Goal: Complete application form: Complete application form

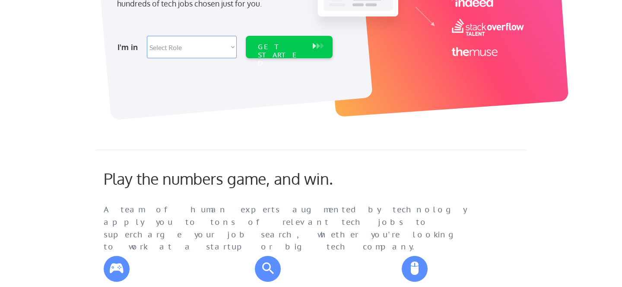
scroll to position [186, 0]
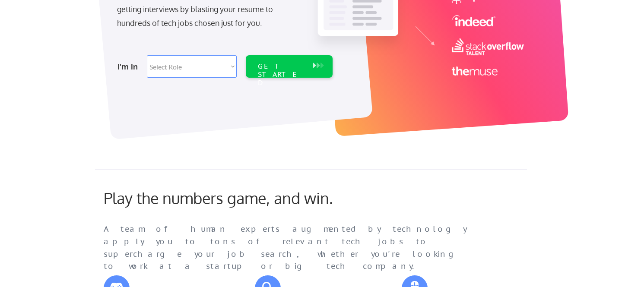
click at [222, 72] on select "Select Role Software Engineering Product Management Customer Success Sales UI/U…" at bounding box center [192, 66] width 90 height 22
select select ""marketing___comms""
click at [147, 55] on select "Select Role Software Engineering Product Management Customer Success Sales UI/U…" at bounding box center [192, 66] width 90 height 22
select select ""marketing___comms""
click at [267, 69] on div "GET STARTED" at bounding box center [281, 74] width 46 height 25
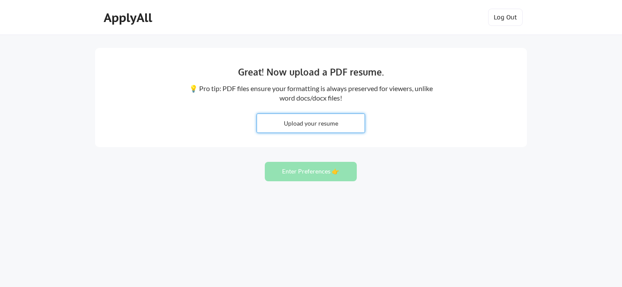
click at [309, 121] on input "file" at bounding box center [310, 123] width 107 height 19
type input "C:\fakepath\Mike Feeley Resume 2025.docx"
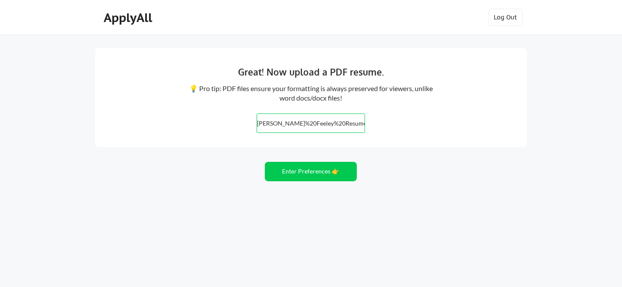
click at [354, 123] on input "file" at bounding box center [310, 123] width 107 height 19
click at [308, 171] on button "Enter Preferences 👉" at bounding box center [311, 171] width 92 height 19
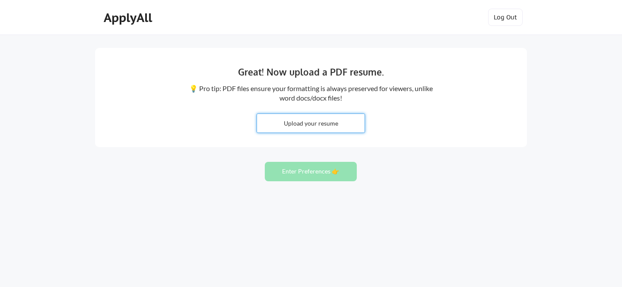
click at [323, 123] on input "file" at bounding box center [310, 123] width 107 height 19
type input "C:\fakepath\Mike Feeley Resume 2025.pdf"
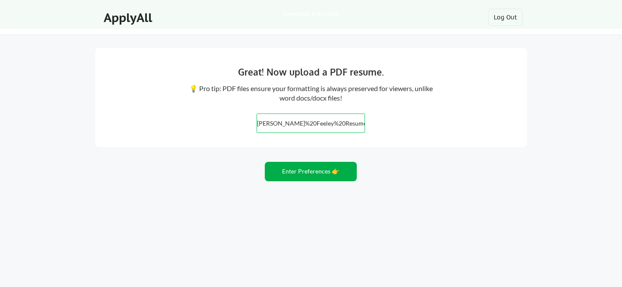
click at [325, 172] on button "Enter Preferences 👉" at bounding box center [311, 171] width 92 height 19
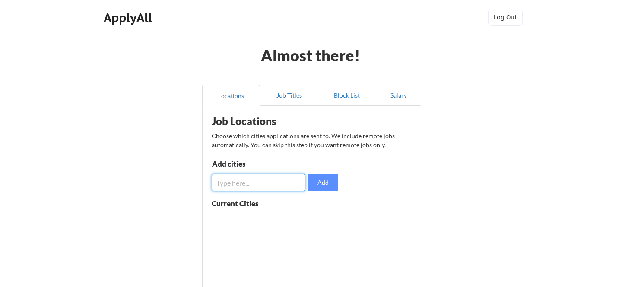
click at [287, 180] on input "input" at bounding box center [258, 182] width 94 height 17
type input "new york, ny"
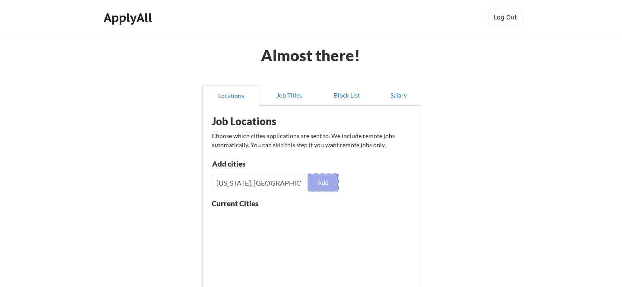
click at [322, 186] on button "Add" at bounding box center [323, 182] width 30 height 17
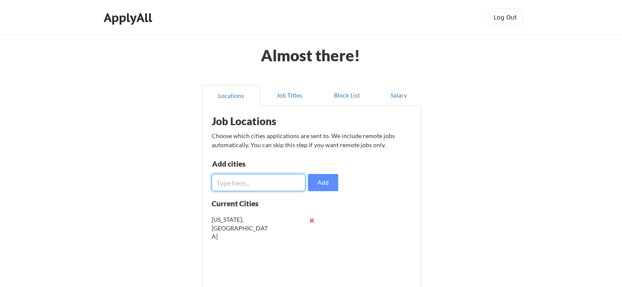
click at [227, 179] on input "input" at bounding box center [258, 182] width 94 height 17
type input "charleston, sc"
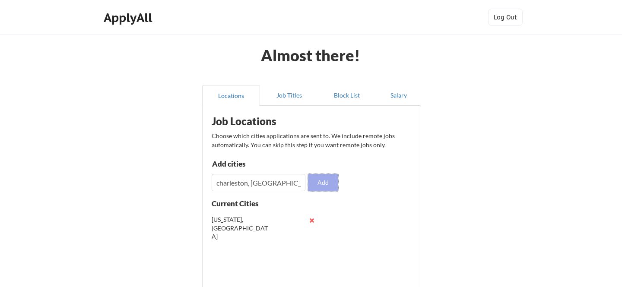
click at [331, 181] on button "Add" at bounding box center [323, 182] width 30 height 17
click at [250, 184] on input "input" at bounding box center [258, 182] width 94 height 17
type input "red bank, nj"
click at [323, 179] on button "Add" at bounding box center [323, 182] width 30 height 17
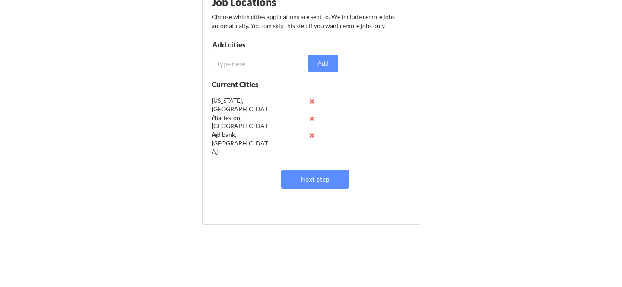
scroll to position [136, 0]
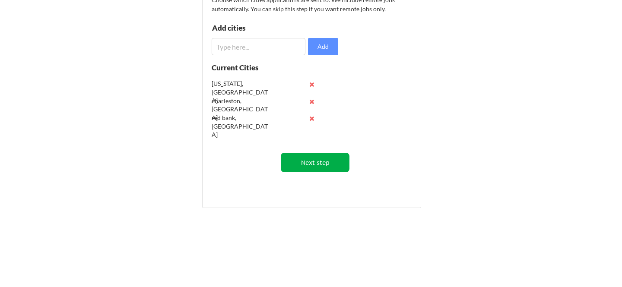
click at [297, 164] on button "Next step" at bounding box center [315, 162] width 69 height 19
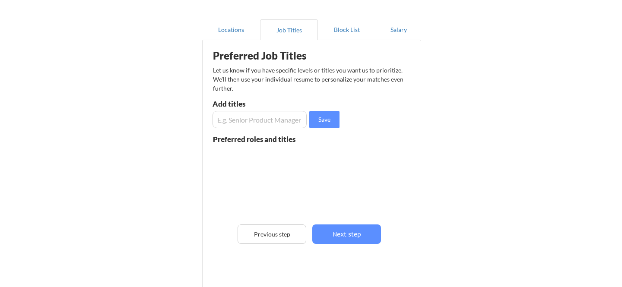
scroll to position [62, 0]
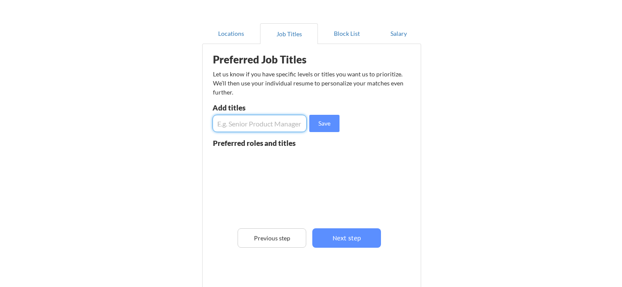
click at [253, 123] on input "input" at bounding box center [259, 123] width 94 height 17
type input "VP Marketing'"
click at [276, 129] on input "input" at bounding box center [259, 123] width 94 height 17
type input "SVP Marketing"
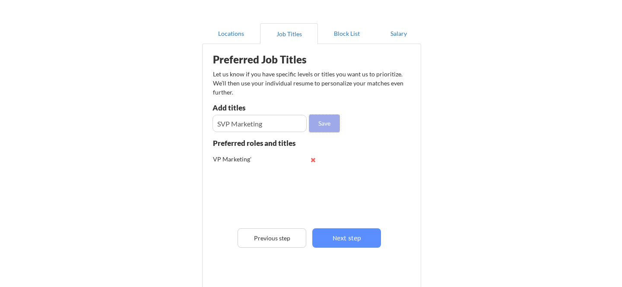
click at [322, 123] on button "Save" at bounding box center [324, 123] width 30 height 17
click at [260, 120] on input "input" at bounding box center [259, 123] width 94 height 17
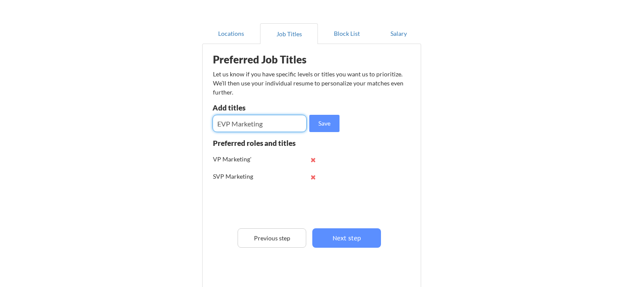
type input "EVP Marketing"
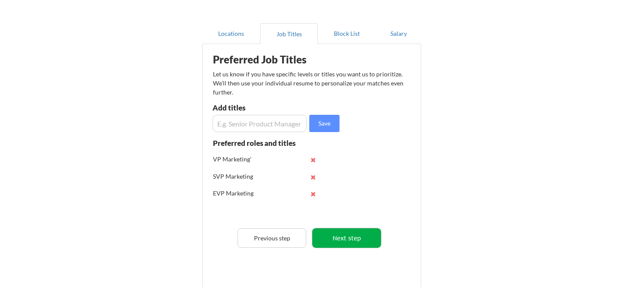
click at [340, 236] on button "Next step" at bounding box center [346, 237] width 69 height 19
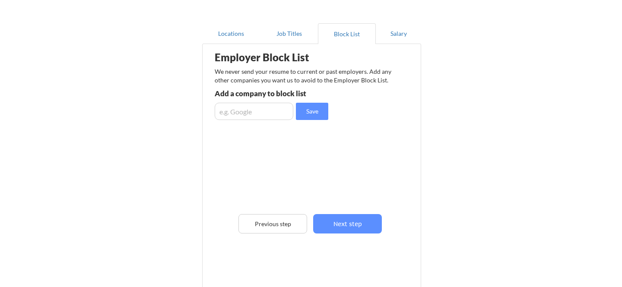
click at [250, 114] on input "input" at bounding box center [254, 111] width 79 height 17
type input "iheartmedia"
click at [311, 109] on button "Save" at bounding box center [312, 111] width 32 height 17
click at [261, 110] on input "input" at bounding box center [254, 111] width 79 height 17
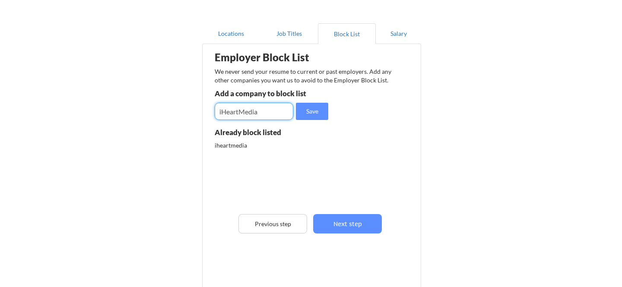
type input "iHeartMedia"
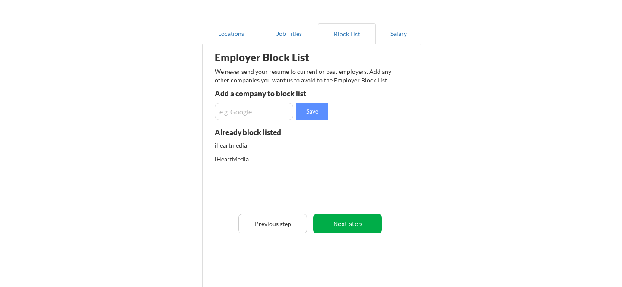
click at [352, 224] on button "Next step" at bounding box center [347, 223] width 69 height 19
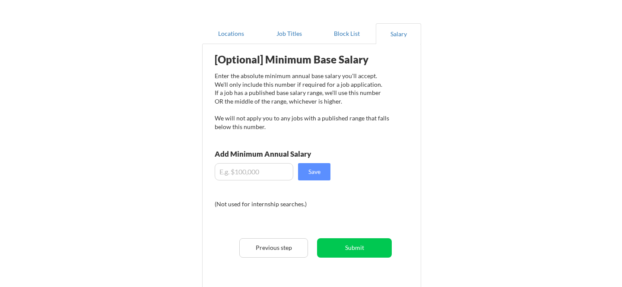
click at [254, 174] on input "input" at bounding box center [254, 171] width 79 height 17
type input "$250,000"
click at [318, 171] on button "Save" at bounding box center [314, 171] width 32 height 17
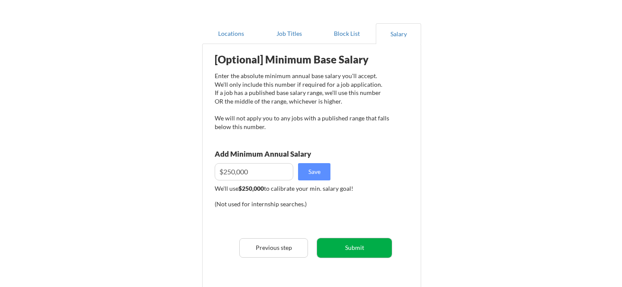
click at [371, 247] on button "Submit" at bounding box center [354, 247] width 75 height 19
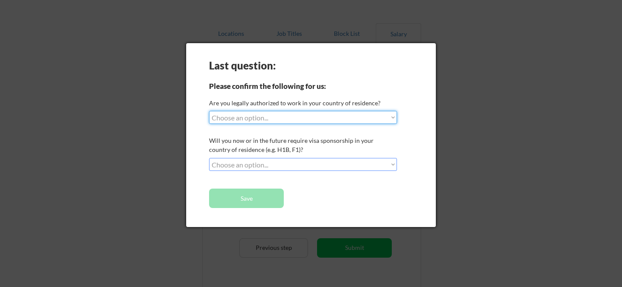
click at [290, 121] on select "Choose an option... Yes, I am a US Citizen Yes, I am a Canadian Citizen Yes, I …" at bounding box center [303, 117] width 188 height 13
select select ""yes__i_am_a_us_citizen""
click at [209, 111] on select "Choose an option... Yes, I am a US Citizen Yes, I am a Canadian Citizen Yes, I …" at bounding box center [303, 117] width 188 height 13
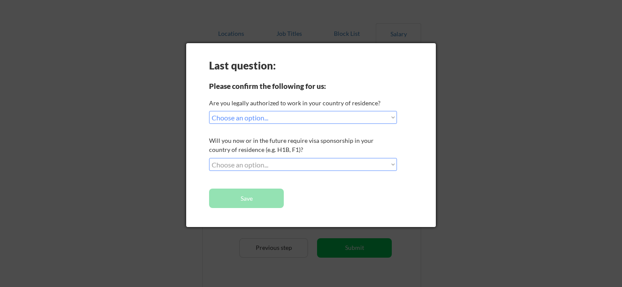
click at [266, 161] on select "Choose an option... No, I will not need sponsorship Yes, I will need sponsorship" at bounding box center [303, 164] width 188 height 13
select select ""no__i_will_not_need_sponsorship""
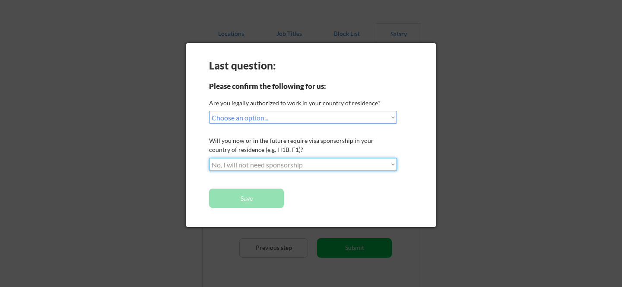
click at [209, 158] on select "Choose an option... No, I will not need sponsorship Yes, I will need sponsorship" at bounding box center [303, 164] width 188 height 13
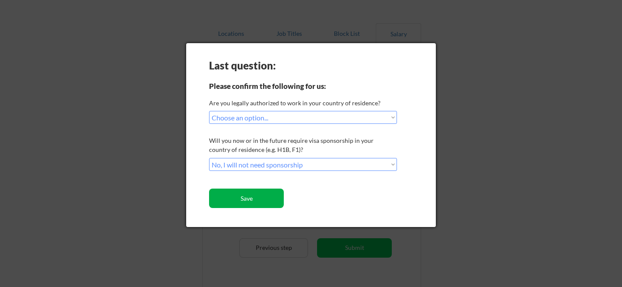
click at [252, 198] on button "Save" at bounding box center [246, 198] width 75 height 19
